Goal: Information Seeking & Learning: Learn about a topic

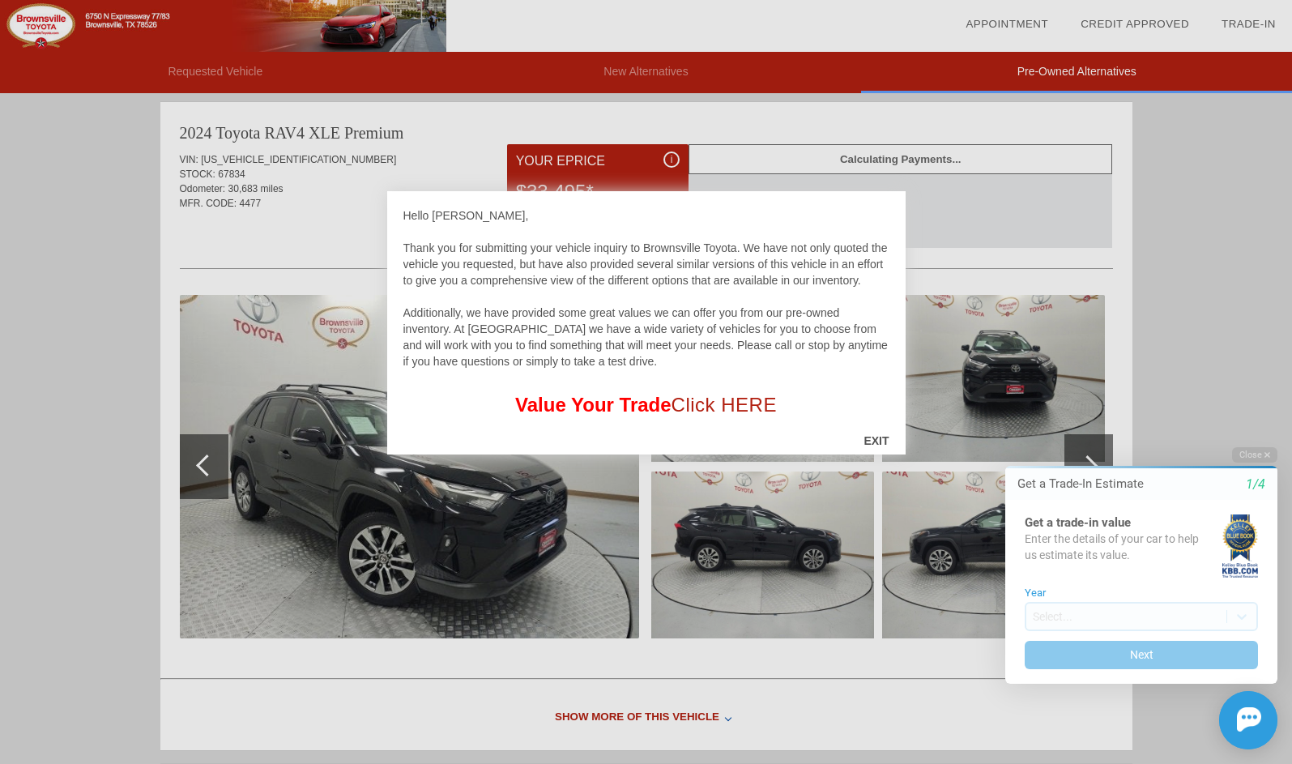
click at [870, 435] on div "EXIT" at bounding box center [875, 440] width 57 height 49
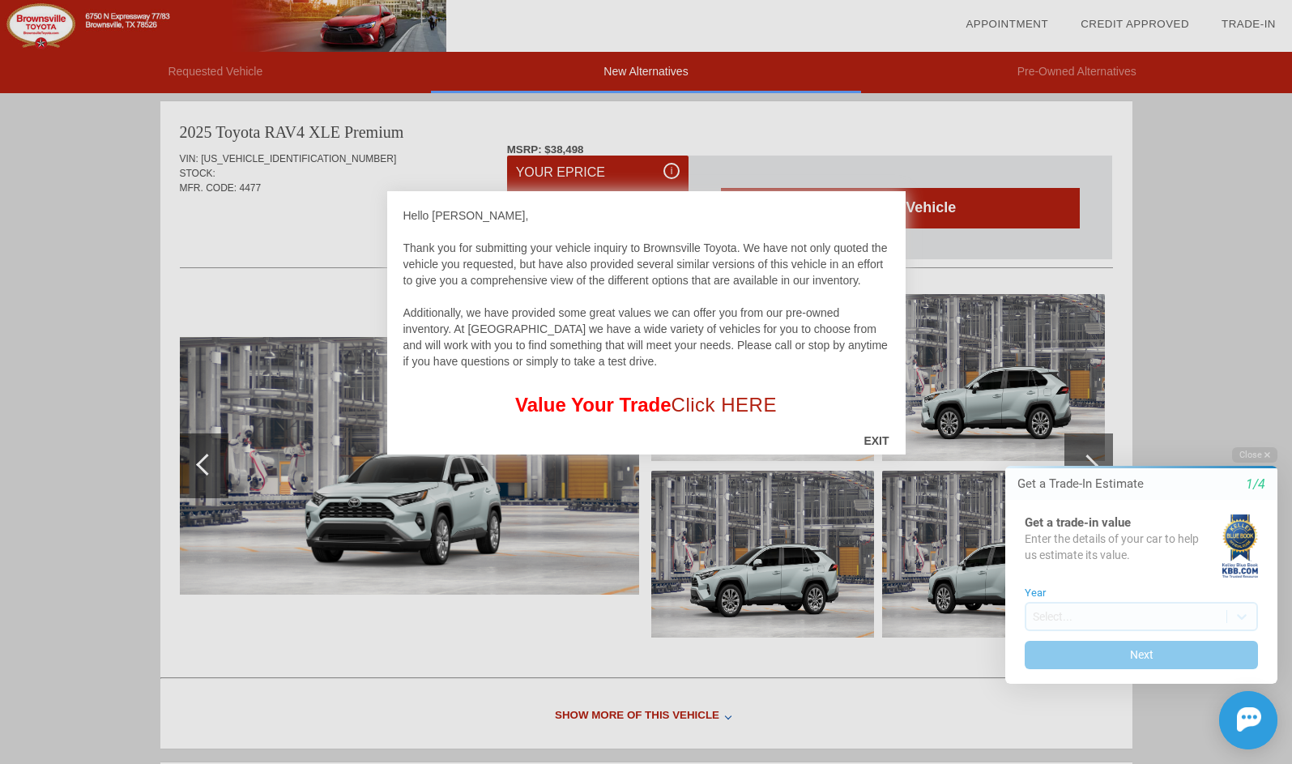
click at [877, 435] on div "EXIT" at bounding box center [875, 440] width 57 height 49
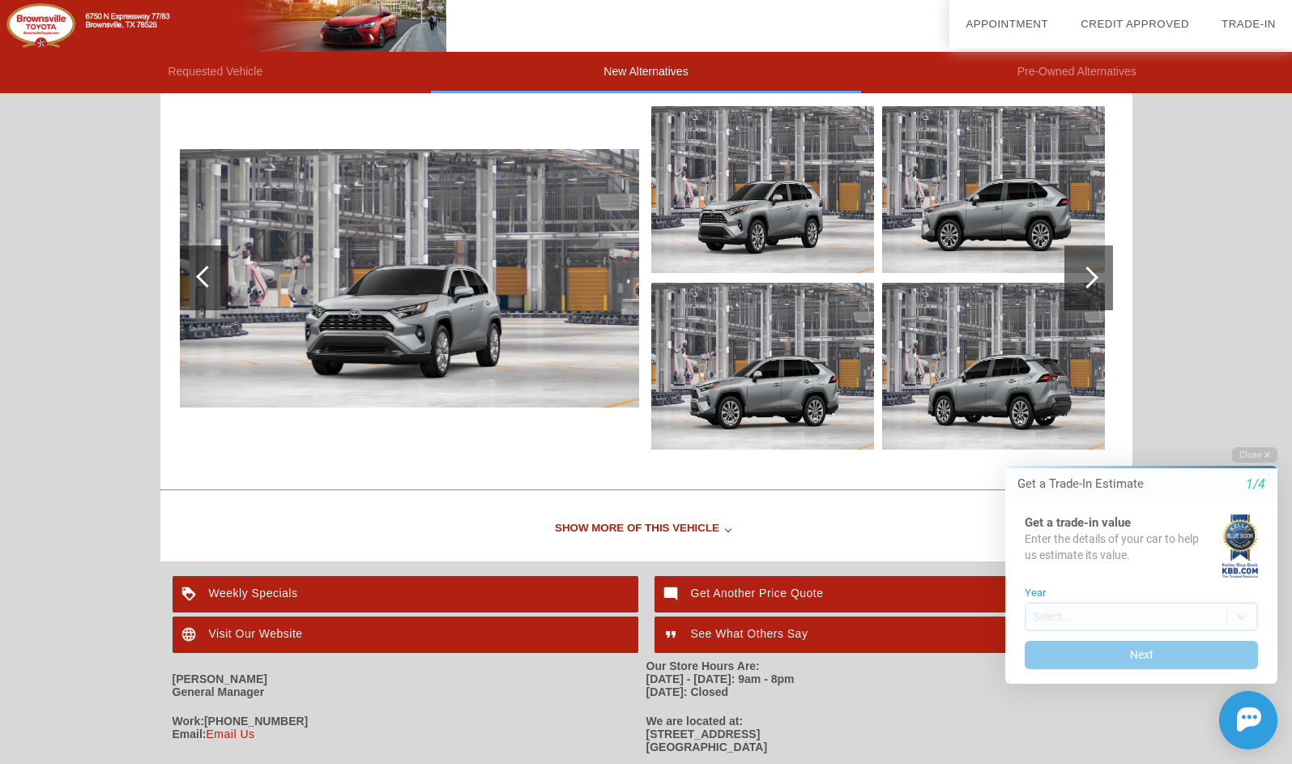
scroll to position [884, 0]
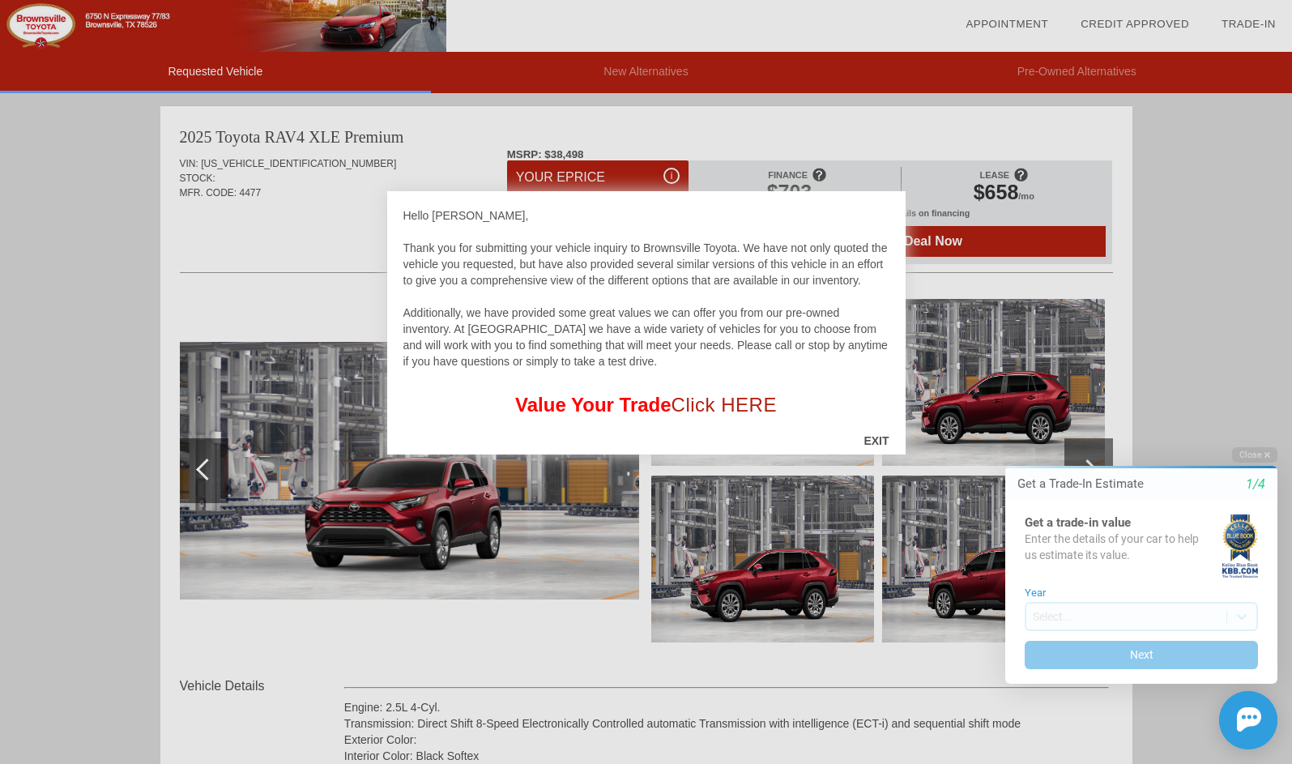
click at [877, 440] on div "EXIT" at bounding box center [875, 440] width 57 height 49
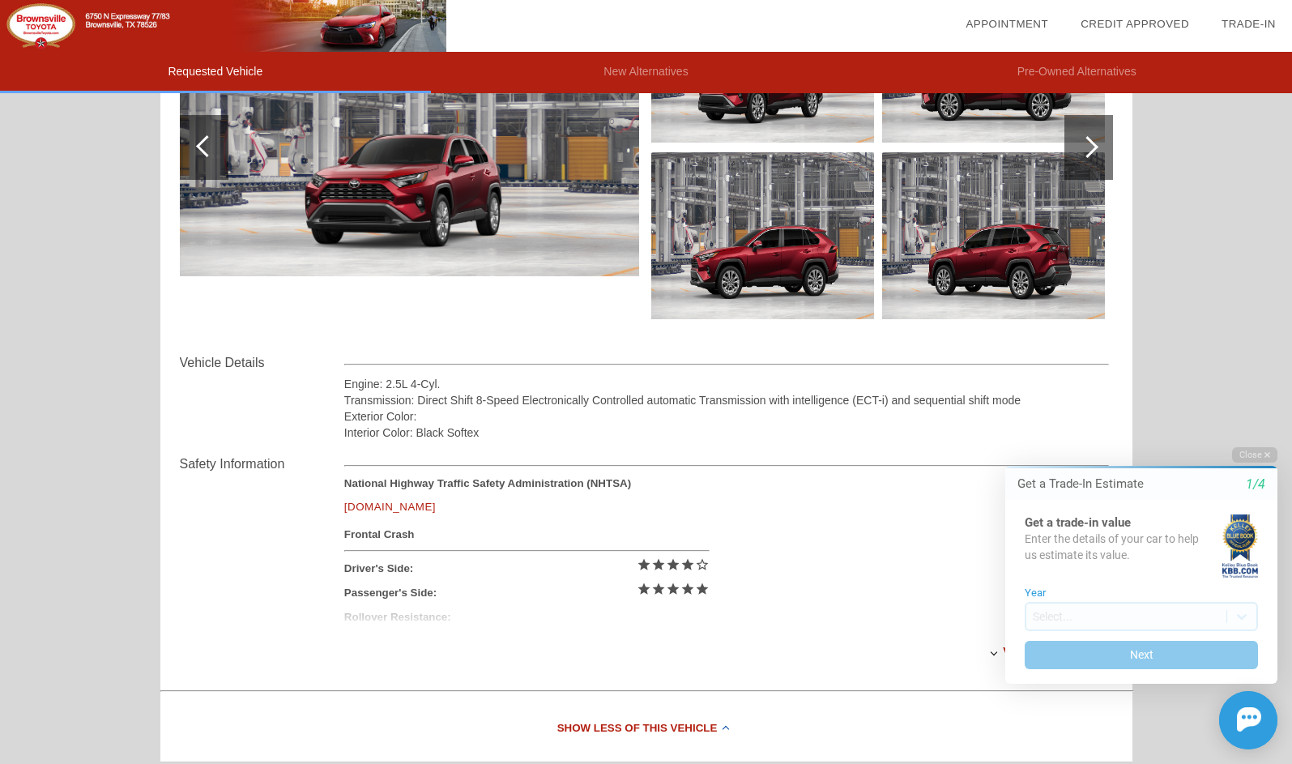
scroll to position [328, 0]
